Goal: Task Accomplishment & Management: Manage account settings

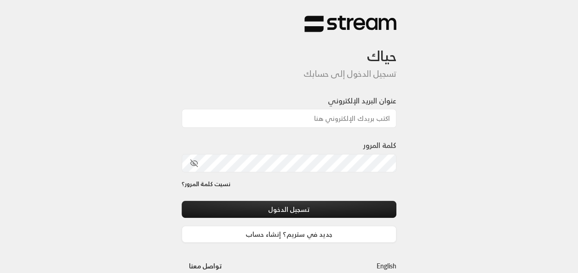
click at [237, 196] on div at bounding box center [314, 224] width 189 height 105
click at [345, 116] on input "عنوان البريد الإلكتروني" at bounding box center [289, 118] width 215 height 19
type input "[EMAIL_ADDRESS][DOMAIN_NAME]"
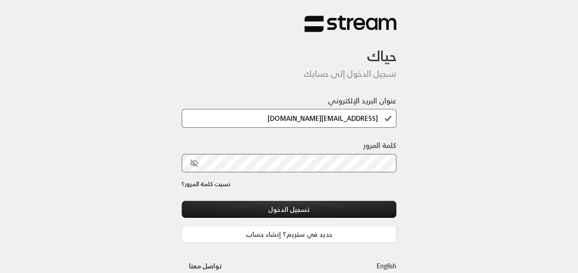
click at [237, 195] on div at bounding box center [314, 224] width 189 height 105
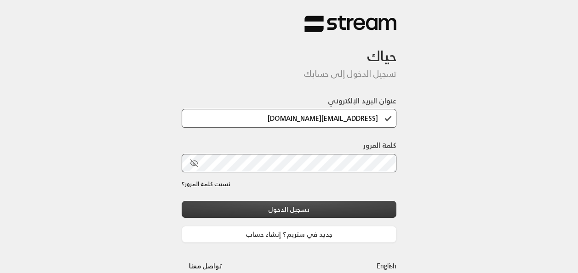
click at [294, 214] on button "تسجيل الدخول" at bounding box center [289, 209] width 215 height 17
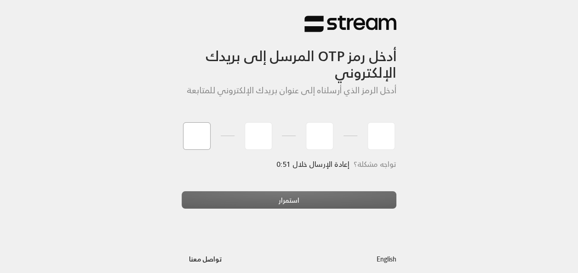
type input "9"
type input "1"
type input "6"
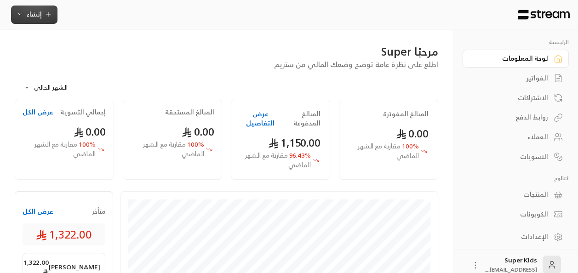
click at [36, 17] on span "إنشاء" at bounding box center [34, 13] width 15 height 11
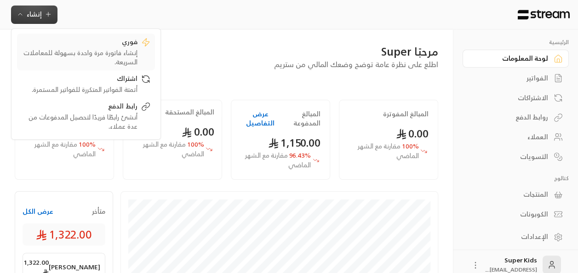
click at [115, 58] on div "إنشاء فاتورة مرة واحدة بسهولة للمعاملات السريعة." at bounding box center [80, 57] width 116 height 18
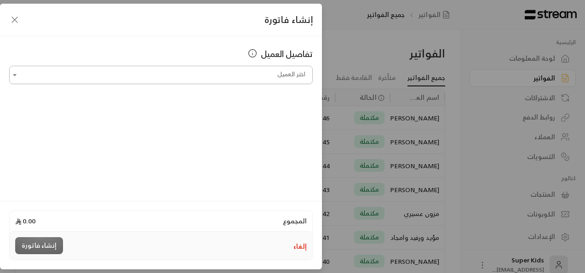
click at [265, 74] on input "اختر العميل" at bounding box center [161, 75] width 304 height 16
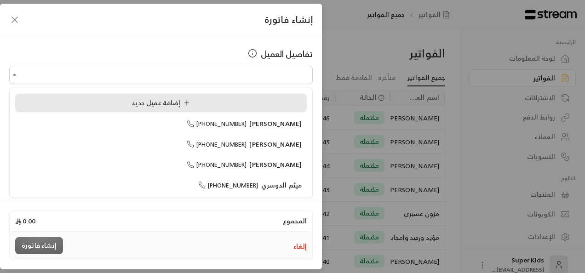
click at [190, 103] on icon at bounding box center [186, 102] width 7 height 7
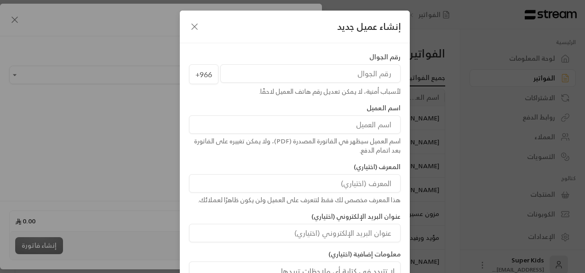
click at [290, 78] on input "tel" at bounding box center [310, 73] width 180 height 18
paste input "554211337"
type input "554211337"
click at [327, 130] on input at bounding box center [295, 124] width 212 height 18
type input "s"
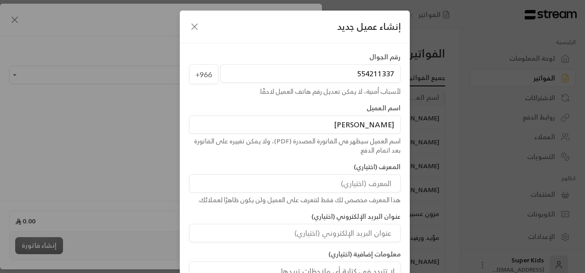
scroll to position [11, 0]
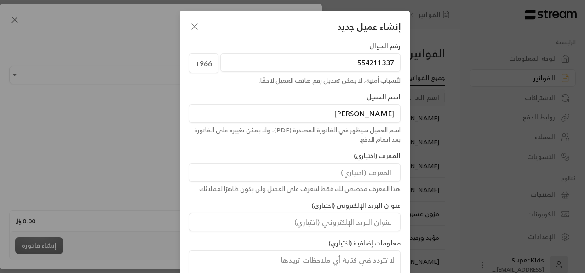
type input "[PERSON_NAME]"
click at [336, 184] on div "هذا المعرف مخصص لك فقط لتتعرف على العميل ولن يكون ظاهرًا لعملائك." at bounding box center [295, 188] width 212 height 9
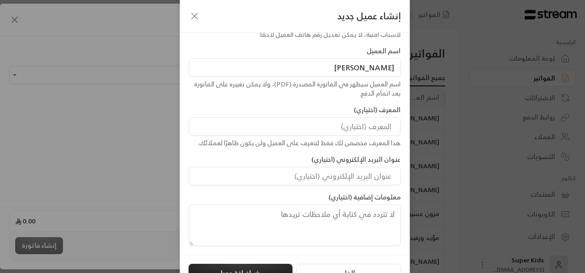
scroll to position [74, 0]
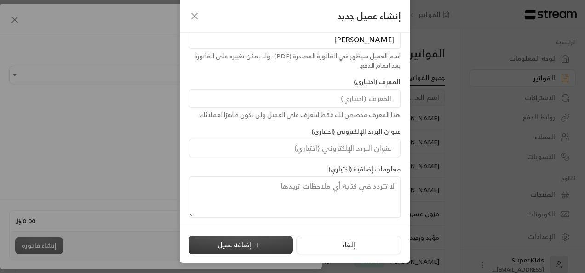
click at [261, 246] on icon "submit" at bounding box center [257, 244] width 7 height 7
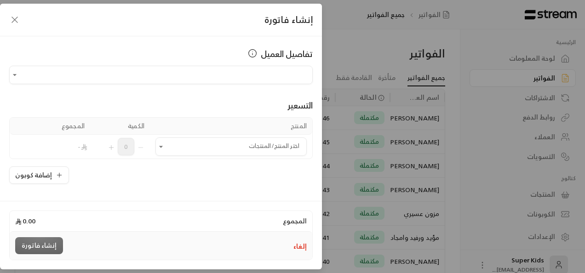
type input "**********"
click at [162, 148] on icon "Open" at bounding box center [160, 146] width 9 height 9
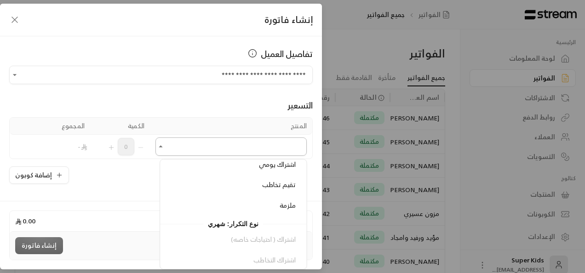
scroll to position [148, 0]
click at [287, 202] on span "ملزمة" at bounding box center [288, 203] width 16 height 11
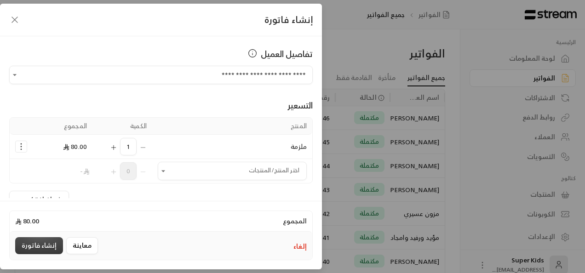
click at [39, 246] on button "إنشاء فاتورة" at bounding box center [39, 245] width 48 height 17
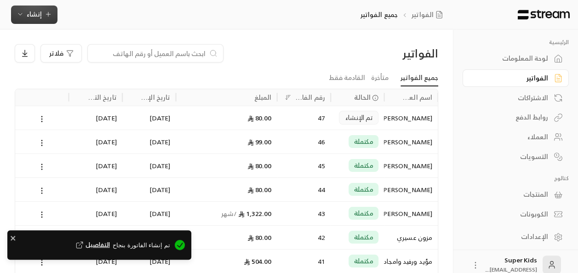
click at [31, 12] on span "إنشاء" at bounding box center [34, 13] width 15 height 11
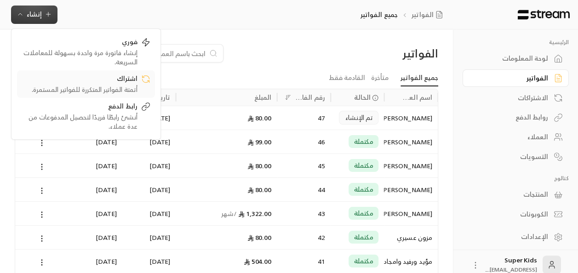
click at [106, 86] on div "أتمتة الفواتير المتكررة للفواتير المستمرة." at bounding box center [80, 89] width 116 height 9
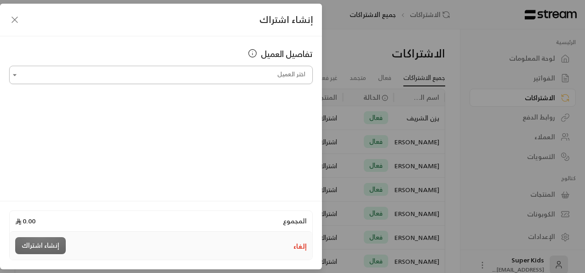
click at [262, 71] on input "اختر العميل" at bounding box center [161, 75] width 304 height 16
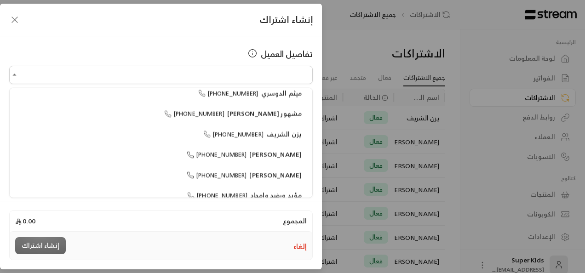
scroll to position [122, 0]
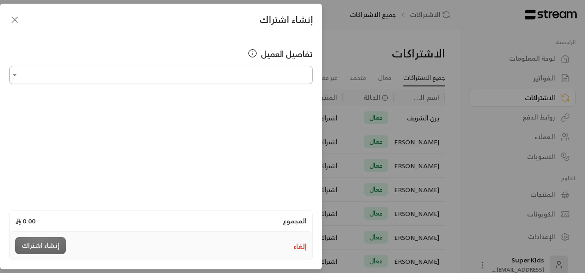
click at [213, 74] on input "اختر العميل" at bounding box center [161, 75] width 304 height 16
type input "*"
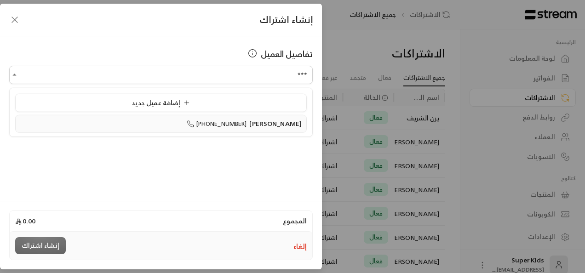
click at [208, 126] on span "[PHONE_NUMBER]" at bounding box center [217, 124] width 60 height 11
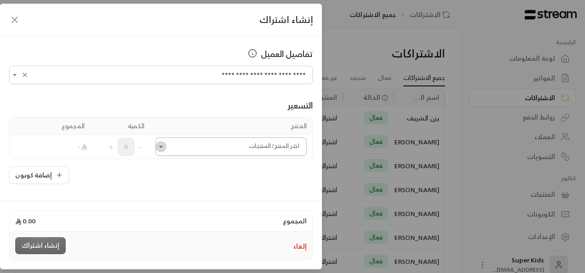
click at [164, 148] on icon "Open" at bounding box center [160, 146] width 9 height 9
type input "**********"
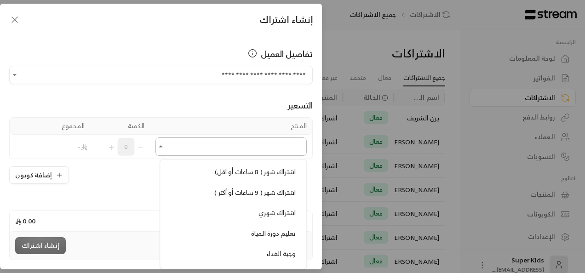
scroll to position [256, 0]
click at [282, 211] on span "اشتراك شهري" at bounding box center [276, 211] width 37 height 11
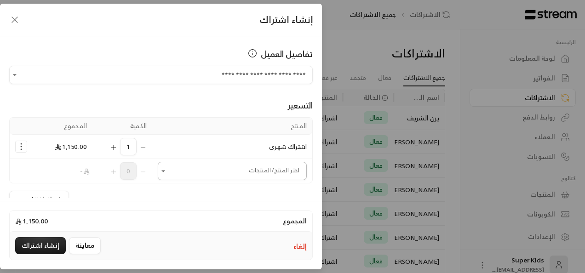
click at [168, 168] on icon "Open" at bounding box center [163, 170] width 9 height 9
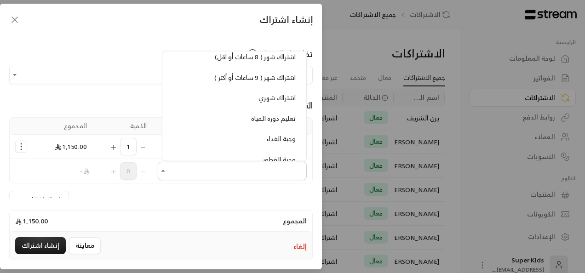
scroll to position [266, 0]
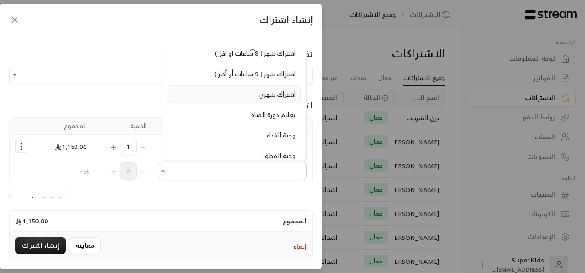
click at [293, 88] on span "اشتراك شهري" at bounding box center [276, 93] width 37 height 11
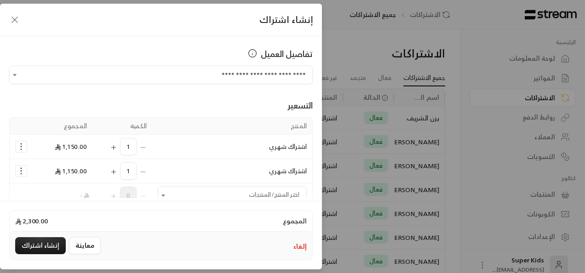
click at [146, 172] on div "1" at bounding box center [122, 170] width 49 height 17
click at [22, 170] on icon "Selected Products" at bounding box center [21, 170] width 9 height 9
click at [70, 154] on span "إزالة المنتج" at bounding box center [60, 151] width 27 height 11
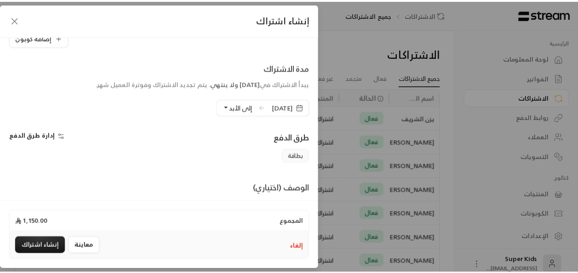
scroll to position [163, 0]
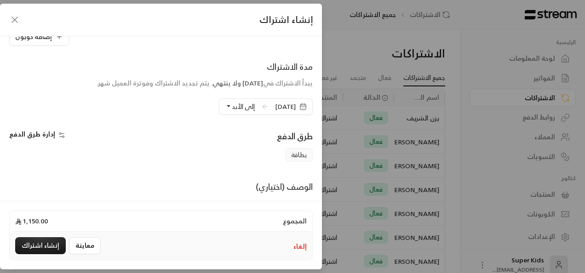
click at [261, 103] on icon at bounding box center [264, 106] width 7 height 7
click at [261, 104] on icon at bounding box center [264, 106] width 7 height 7
click at [304, 103] on icon "button" at bounding box center [304, 103] width 0 height 1
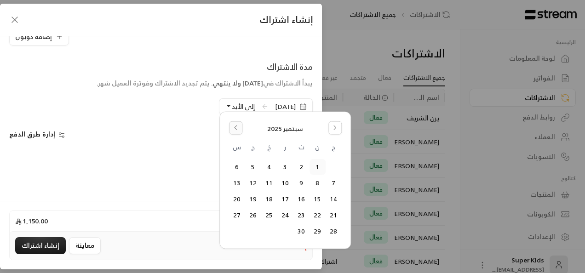
click at [236, 128] on icon "Go to the Previous Month" at bounding box center [235, 128] width 6 height 6
click at [329, 126] on button "Go to the Next Month" at bounding box center [334, 127] width 13 height 13
click at [237, 126] on icon "Go to the Previous Month" at bounding box center [235, 128] width 6 height 6
click at [329, 248] on button "31" at bounding box center [333, 247] width 15 height 15
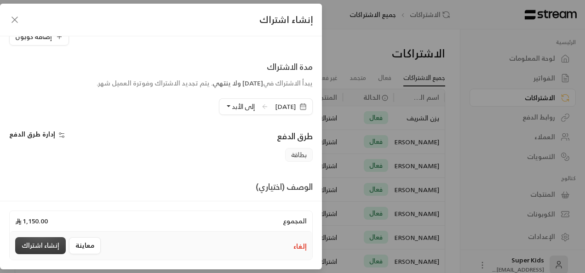
click at [48, 242] on button "إنشاء اشتراك" at bounding box center [40, 245] width 51 height 17
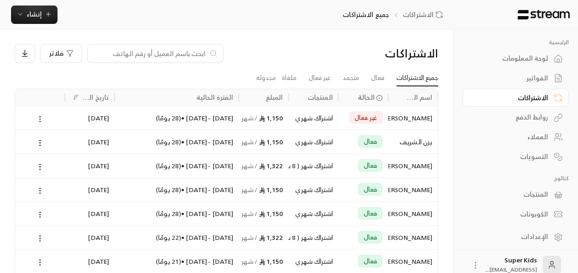
click at [39, 117] on icon at bounding box center [40, 119] width 8 height 8
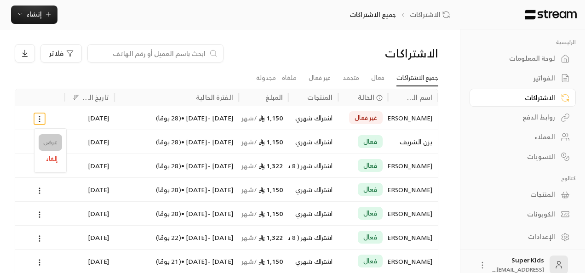
click at [52, 138] on link "عرض" at bounding box center [50, 142] width 23 height 17
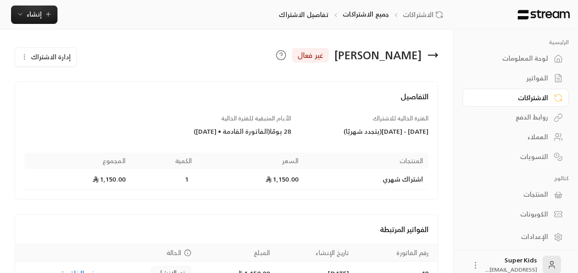
scroll to position [53, 0]
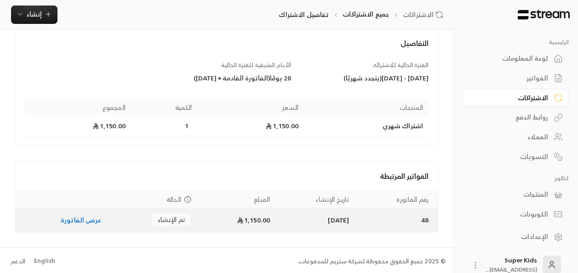
click at [80, 218] on link "عرض الفاتورة" at bounding box center [81, 219] width 40 height 11
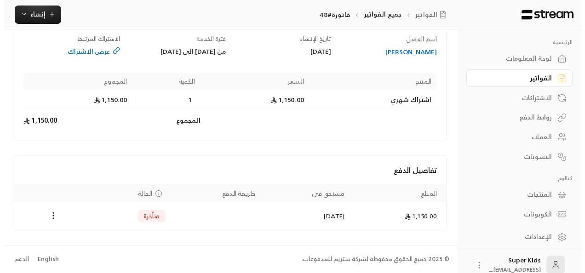
scroll to position [87, 0]
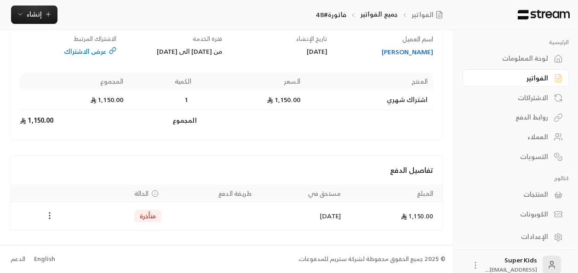
click at [49, 218] on circle "Payments" at bounding box center [49, 218] width 1 height 1
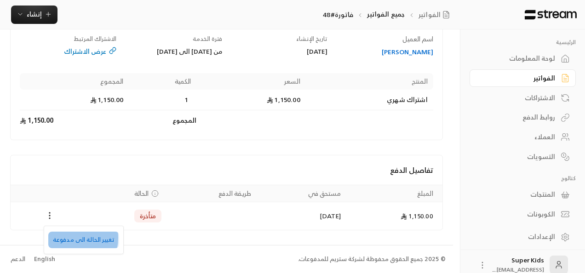
click at [66, 238] on li "تغيير الحالة الى مدفوعة" at bounding box center [83, 240] width 71 height 17
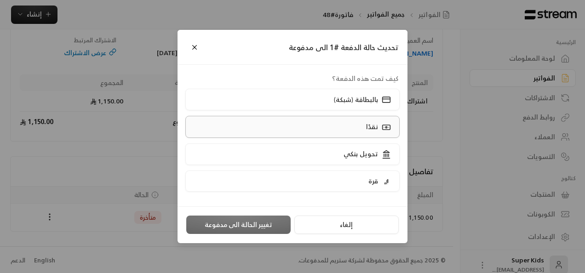
click at [361, 125] on label "نقدًا" at bounding box center [292, 127] width 215 height 22
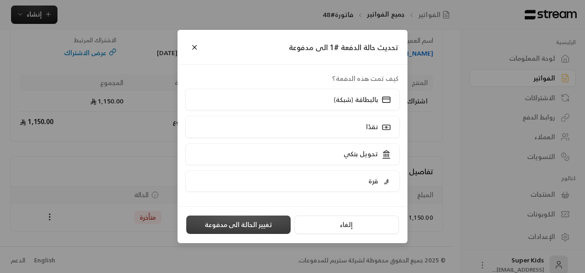
click at [254, 225] on button "تغيير الحالة الى مدفوعة" at bounding box center [238, 225] width 104 height 18
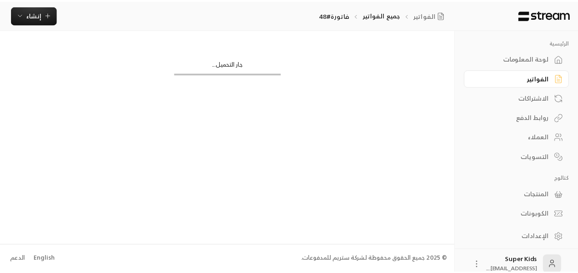
scroll to position [0, 0]
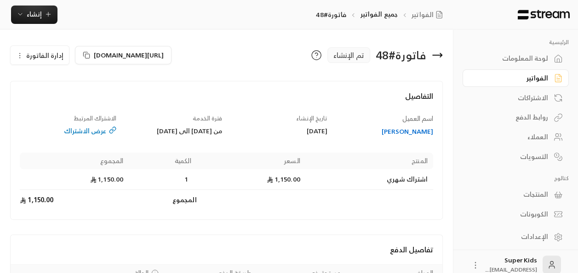
click at [515, 57] on div "لوحة المعلومات" at bounding box center [511, 58] width 74 height 9
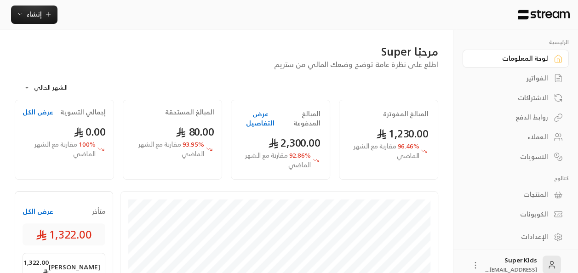
click at [542, 77] on div "الفواتير" at bounding box center [511, 78] width 74 height 9
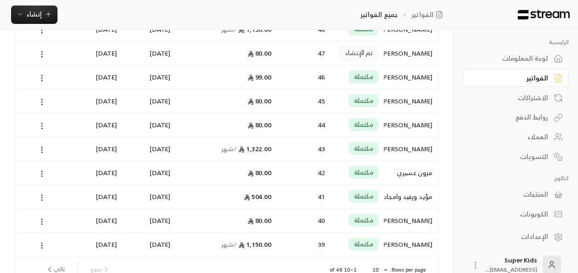
scroll to position [140, 0]
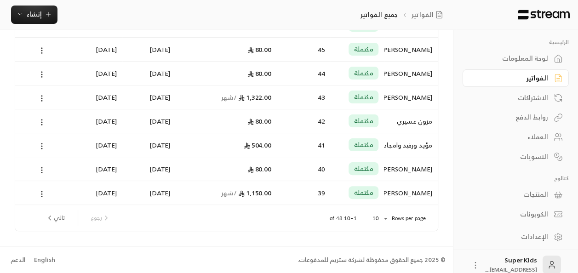
click at [60, 217] on button "تالي" at bounding box center [55, 218] width 27 height 16
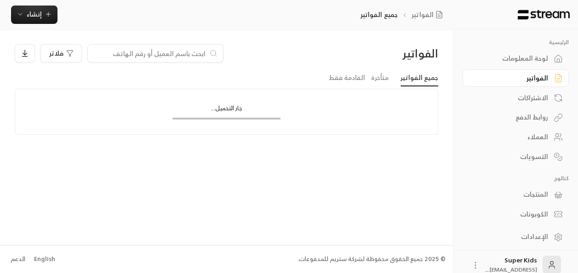
scroll to position [0, 0]
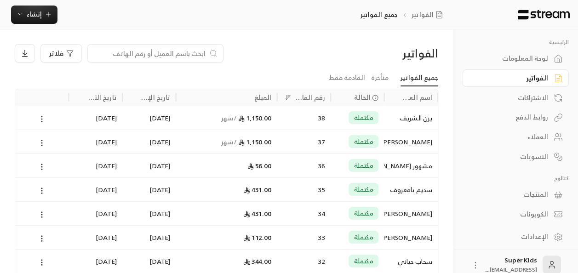
click at [41, 115] on icon at bounding box center [42, 119] width 8 height 8
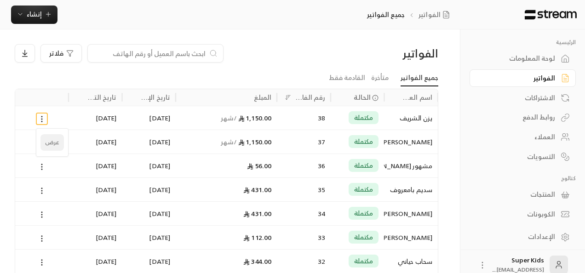
click at [56, 142] on li "عرض" at bounding box center [51, 142] width 23 height 17
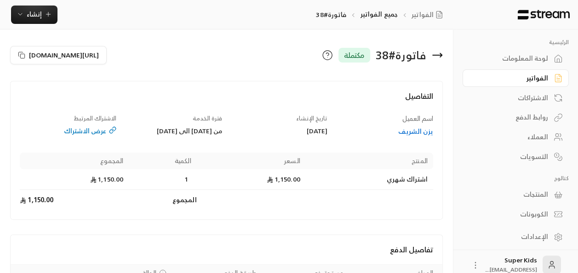
click at [437, 52] on icon at bounding box center [437, 55] width 11 height 11
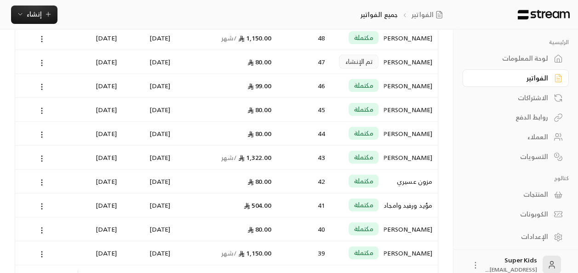
scroll to position [140, 0]
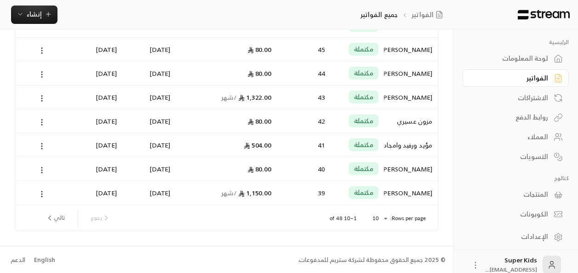
click at [56, 217] on button "تالي" at bounding box center [55, 218] width 27 height 16
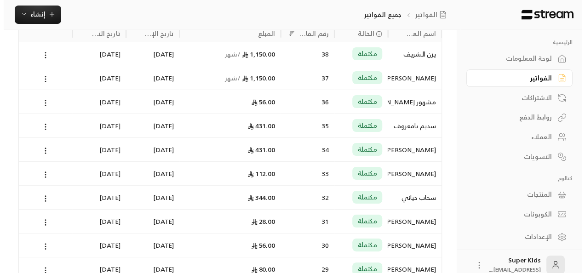
scroll to position [60, 0]
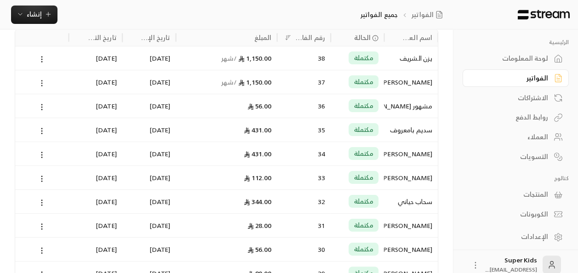
click at [43, 80] on icon at bounding box center [42, 83] width 8 height 8
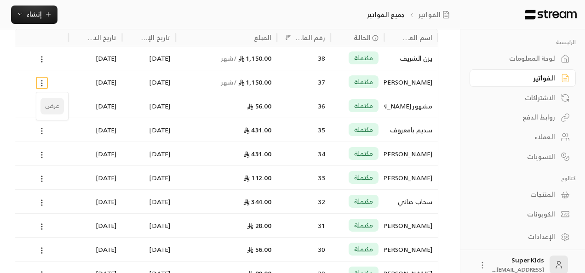
click at [52, 104] on li "عرض" at bounding box center [51, 106] width 23 height 17
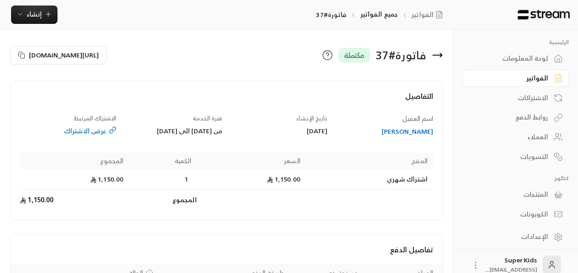
click at [436, 58] on icon at bounding box center [437, 55] width 11 height 11
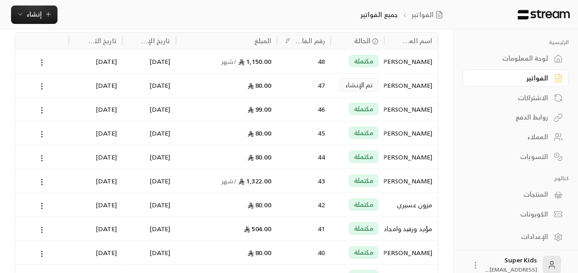
scroll to position [140, 0]
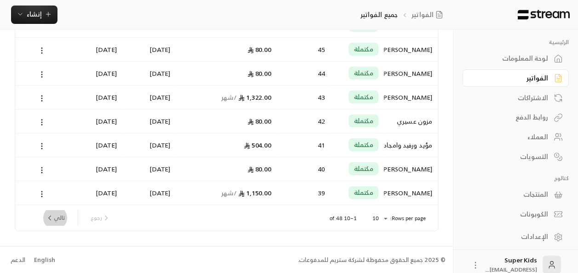
click at [63, 213] on button "تالي" at bounding box center [55, 218] width 27 height 16
click at [59, 220] on button "تالي" at bounding box center [55, 218] width 27 height 16
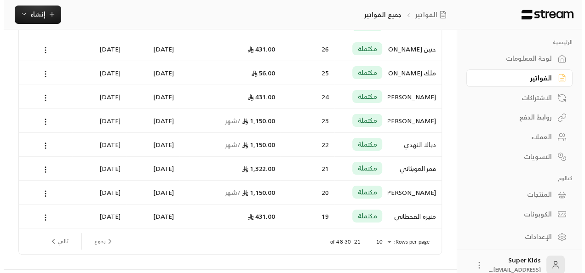
scroll to position [136, 0]
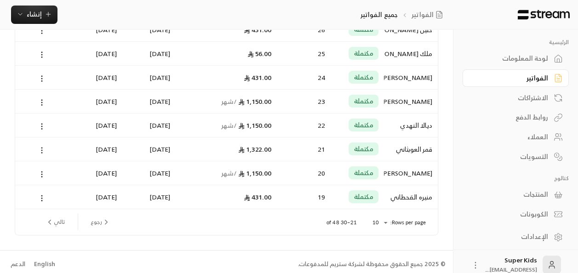
click at [41, 148] on icon at bounding box center [42, 150] width 8 height 8
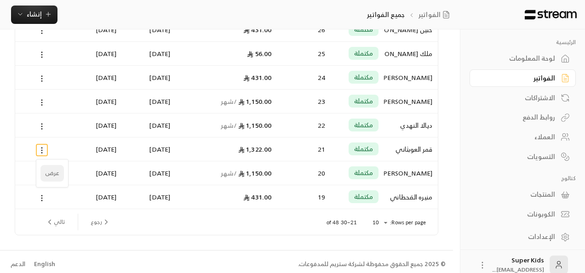
click at [50, 174] on li "عرض" at bounding box center [51, 173] width 23 height 17
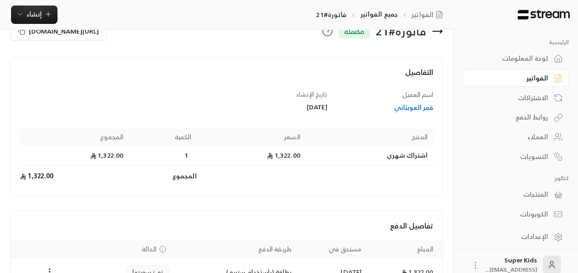
scroll to position [21, 0]
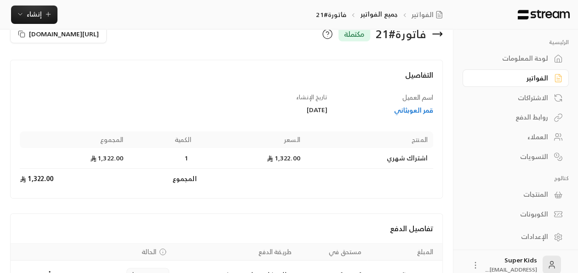
click at [441, 30] on icon at bounding box center [437, 34] width 11 height 11
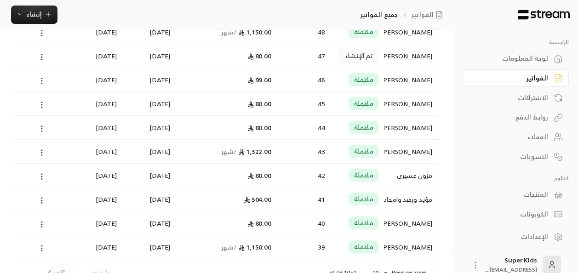
scroll to position [140, 0]
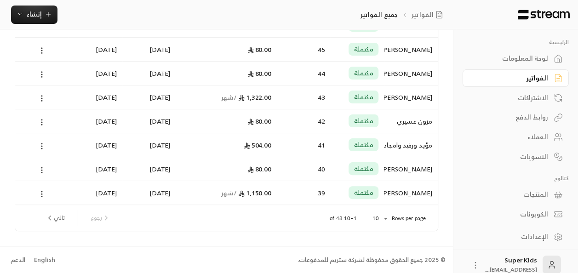
click at [54, 219] on button "تالي" at bounding box center [55, 218] width 27 height 16
click at [59, 218] on button "تالي" at bounding box center [55, 218] width 27 height 16
click at [55, 219] on button "تالي" at bounding box center [55, 218] width 27 height 16
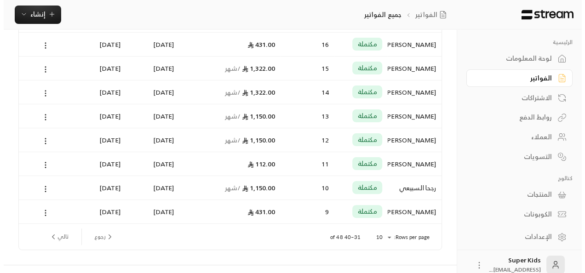
scroll to position [122, 0]
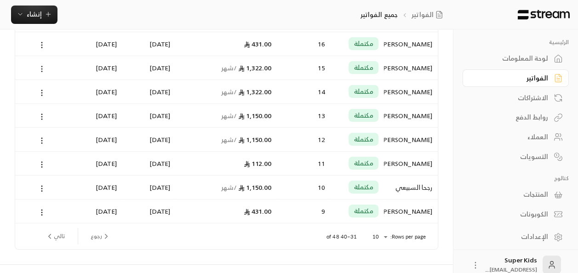
click at [40, 70] on icon at bounding box center [42, 69] width 8 height 8
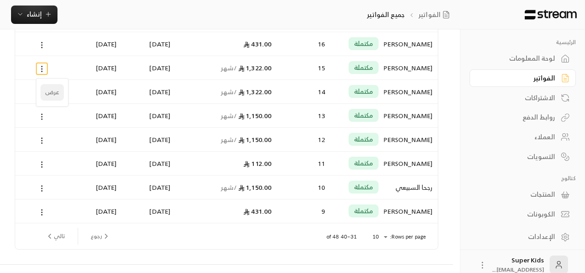
click at [52, 91] on li "عرض" at bounding box center [51, 92] width 23 height 17
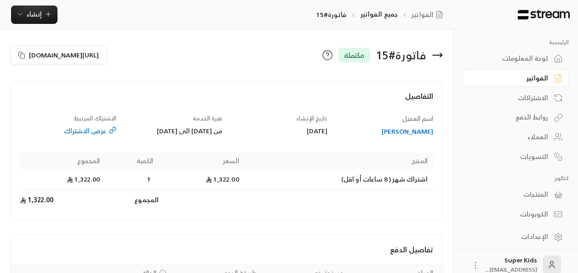
click at [435, 56] on icon at bounding box center [437, 55] width 11 height 11
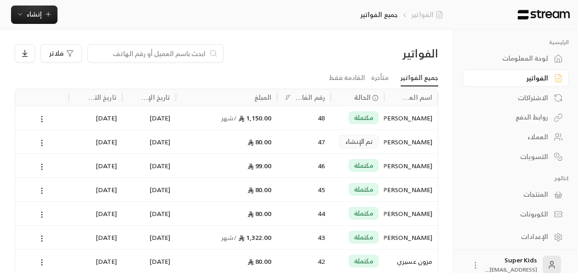
click at [433, 14] on link "الفواتير" at bounding box center [429, 14] width 35 height 9
click at [521, 57] on div "لوحة المعلومات" at bounding box center [511, 58] width 74 height 9
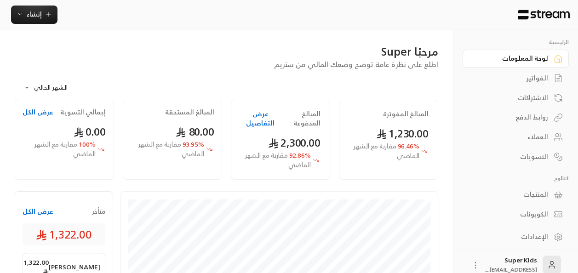
click at [538, 100] on div "الاشتراكات" at bounding box center [511, 97] width 74 height 9
